Goal: Use online tool/utility: Utilize a website feature to perform a specific function

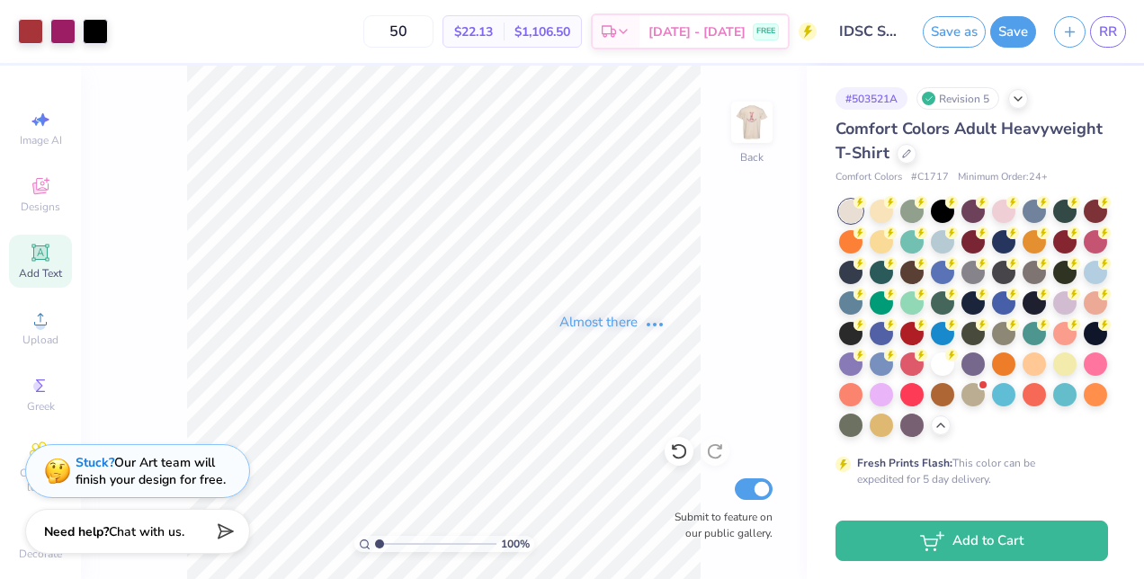
click at [764, 325] on div "100 % Back Submit to feature on our public gallery." at bounding box center [444, 322] width 726 height 513
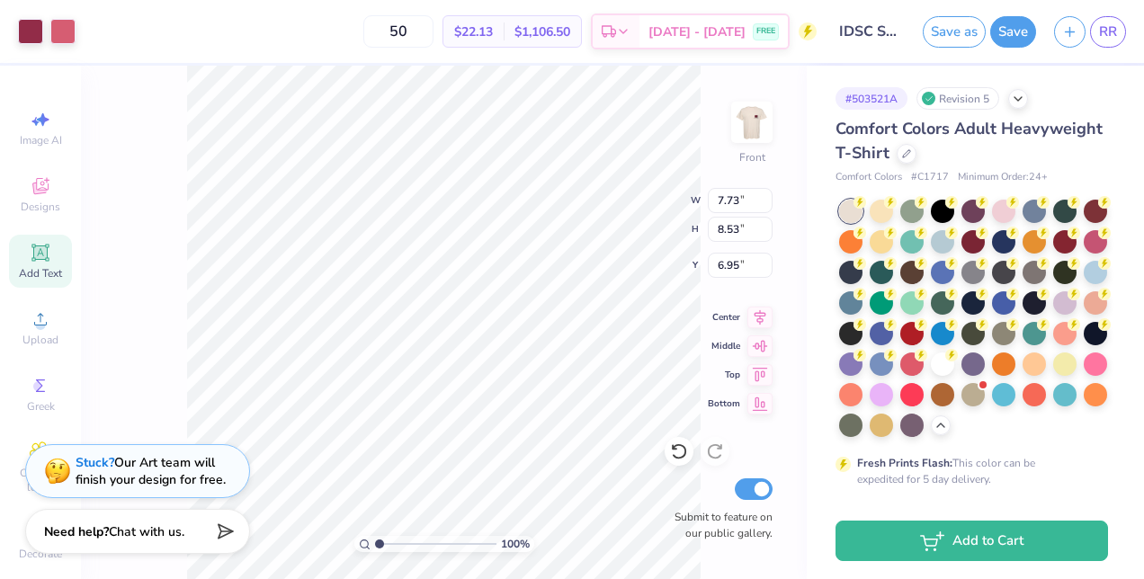
type input "6.95"
click at [30, 260] on icon at bounding box center [41, 253] width 22 height 22
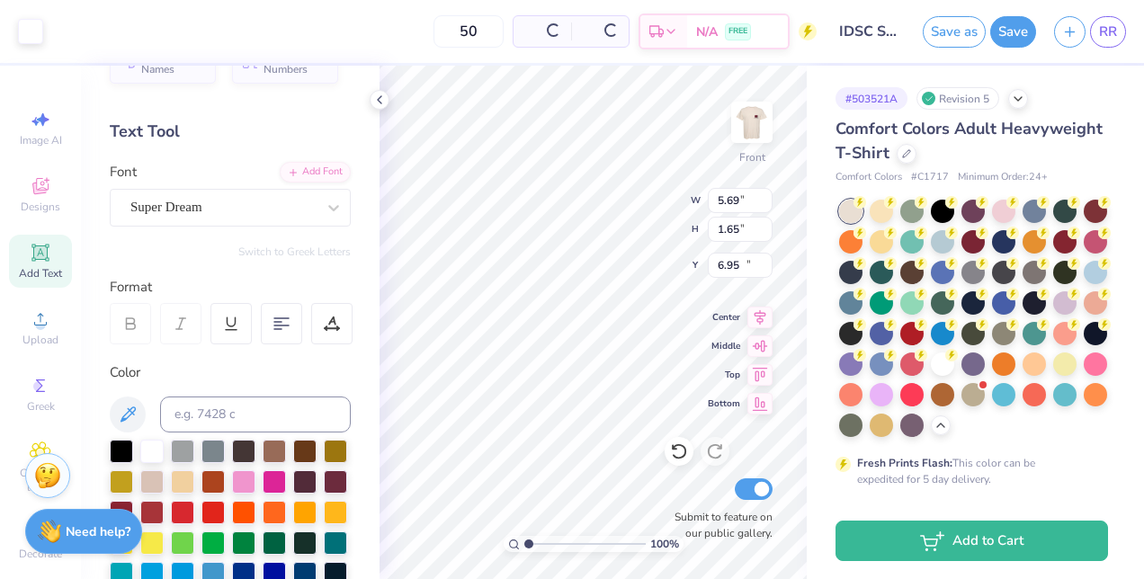
type input "5.69"
type input "1.65"
type input "3.29"
type textarea "Your Logo Here"
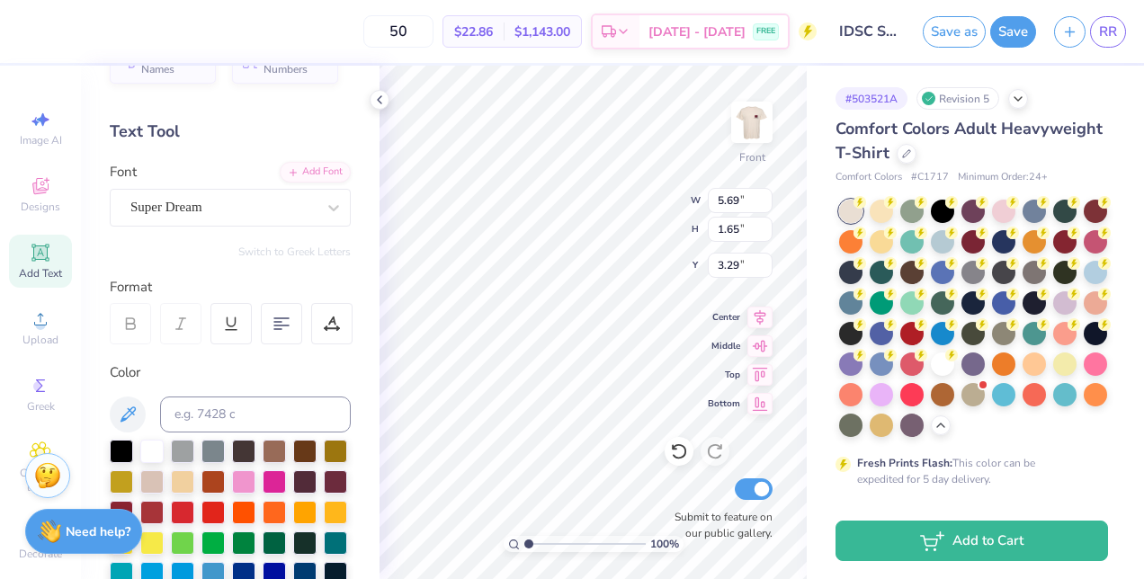
scroll to position [14, 2]
type input "11.07"
type input "1.38"
type input "3.82"
click at [383, 100] on icon at bounding box center [379, 100] width 14 height 14
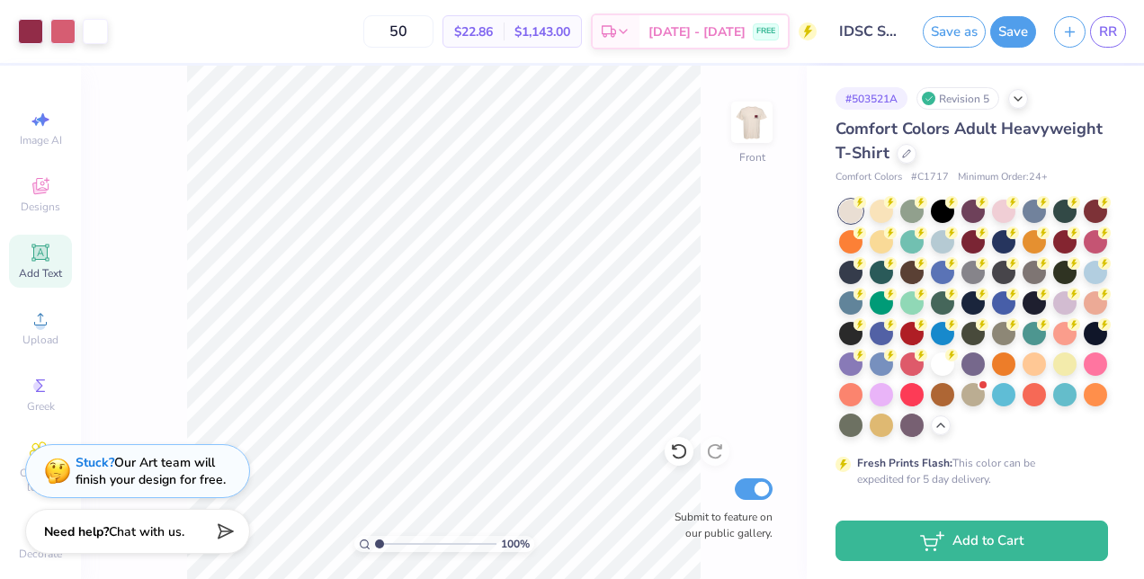
click at [753, 137] on img at bounding box center [752, 122] width 36 height 36
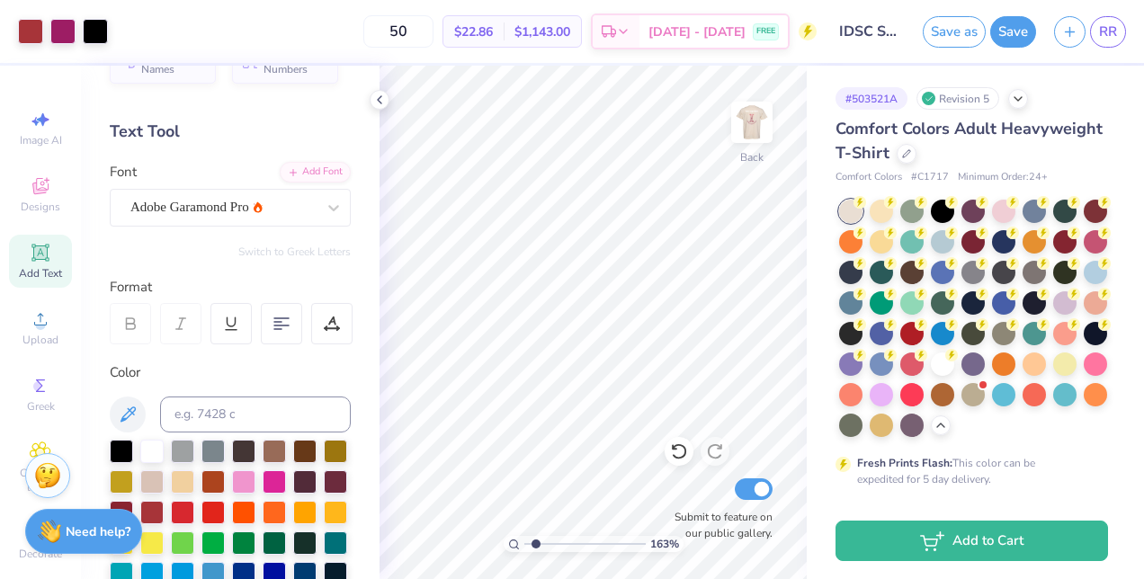
click at [732, 230] on div "163 % Back Submit to feature on our public gallery." at bounding box center [592, 322] width 427 height 513
click at [735, 228] on div "163 % Back Submit to feature on our public gallery." at bounding box center [592, 322] width 427 height 513
click at [735, 214] on div "195 % Back Submit to feature on our public gallery." at bounding box center [592, 322] width 427 height 513
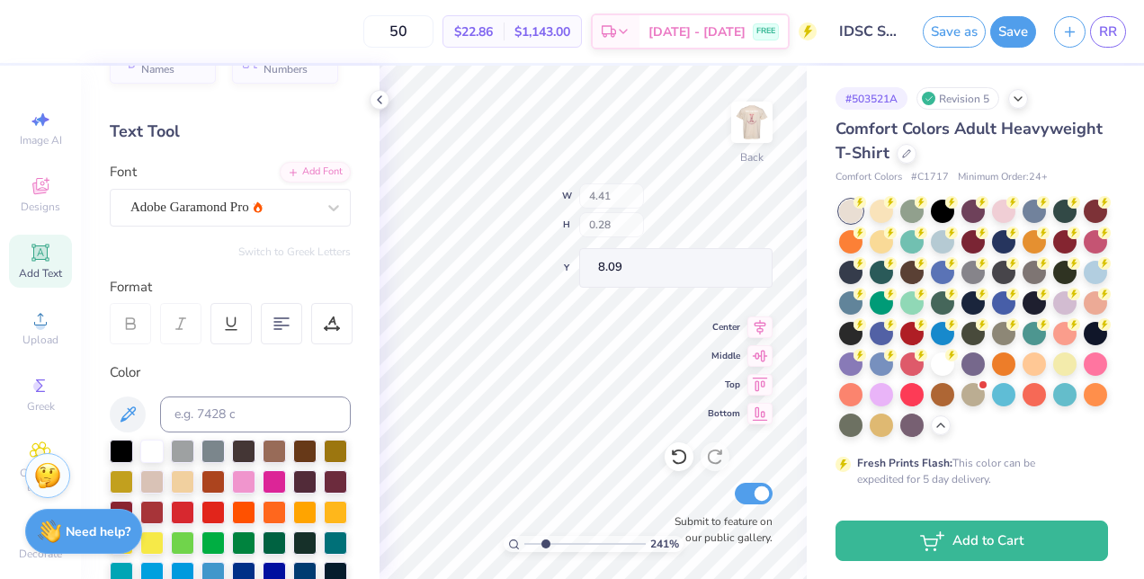
type input "2.41302426193724"
type input "7.69"
type input "2.41302426193724"
type input "7.71"
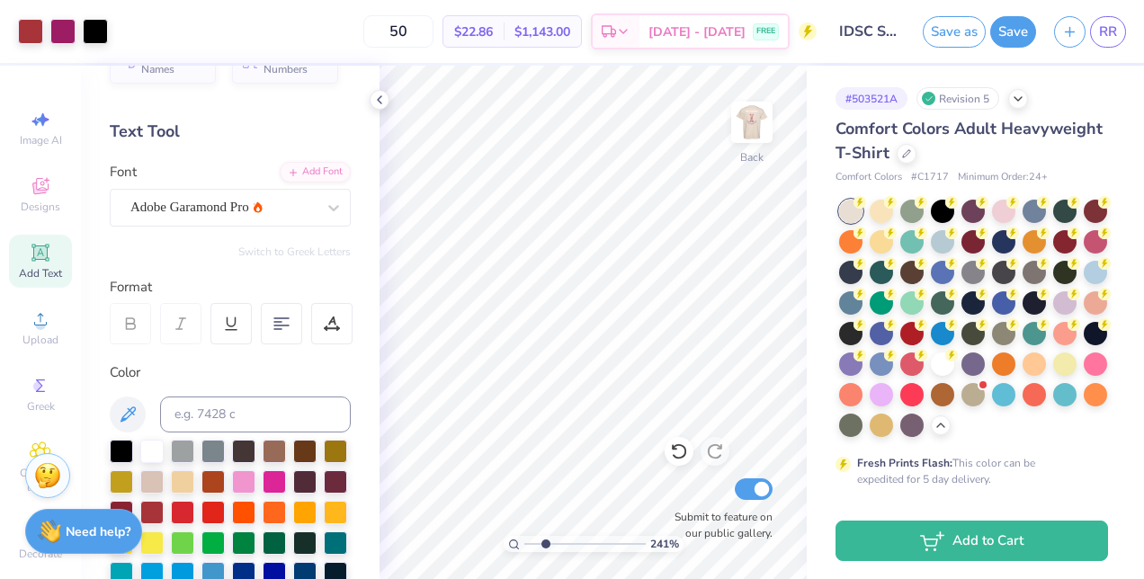
click at [375, 102] on icon at bounding box center [379, 100] width 14 height 14
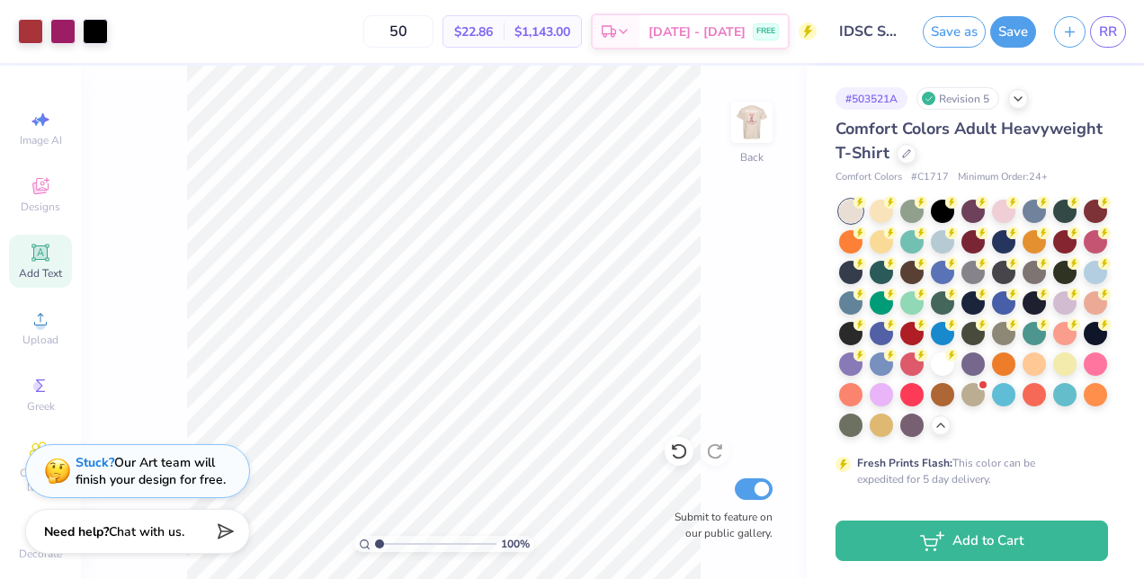
drag, startPoint x: 396, startPoint y: 542, endPoint x: 360, endPoint y: 547, distance: 36.2
type input "1"
click at [375, 547] on input "range" at bounding box center [435, 544] width 121 height 16
click at [679, 446] on icon at bounding box center [678, 452] width 15 height 16
click at [678, 453] on icon at bounding box center [679, 451] width 18 height 18
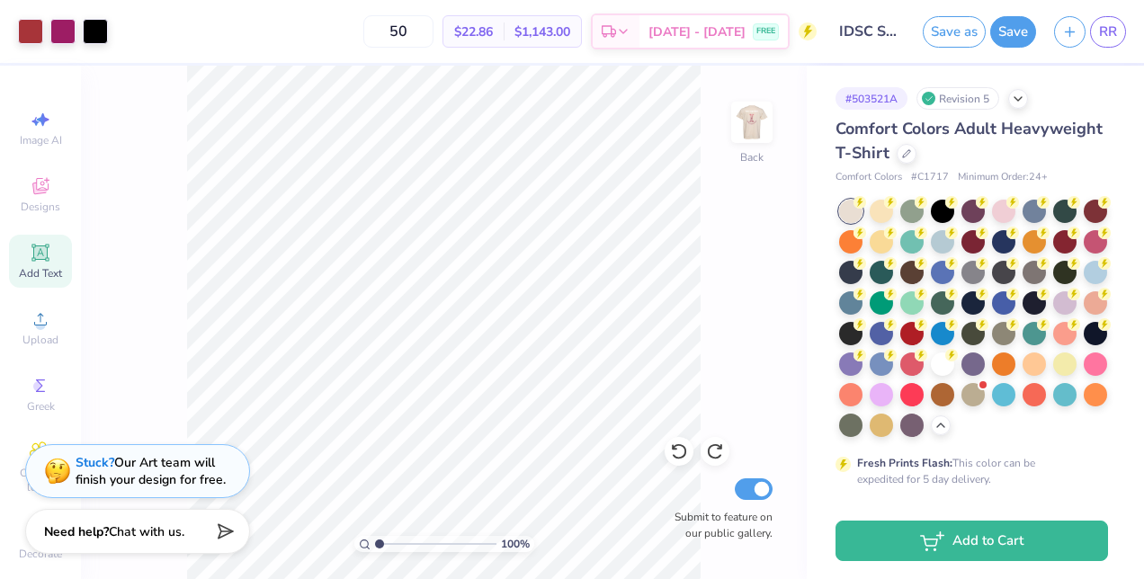
click at [685, 442] on icon at bounding box center [679, 451] width 18 height 18
